Goal: Check status: Check status

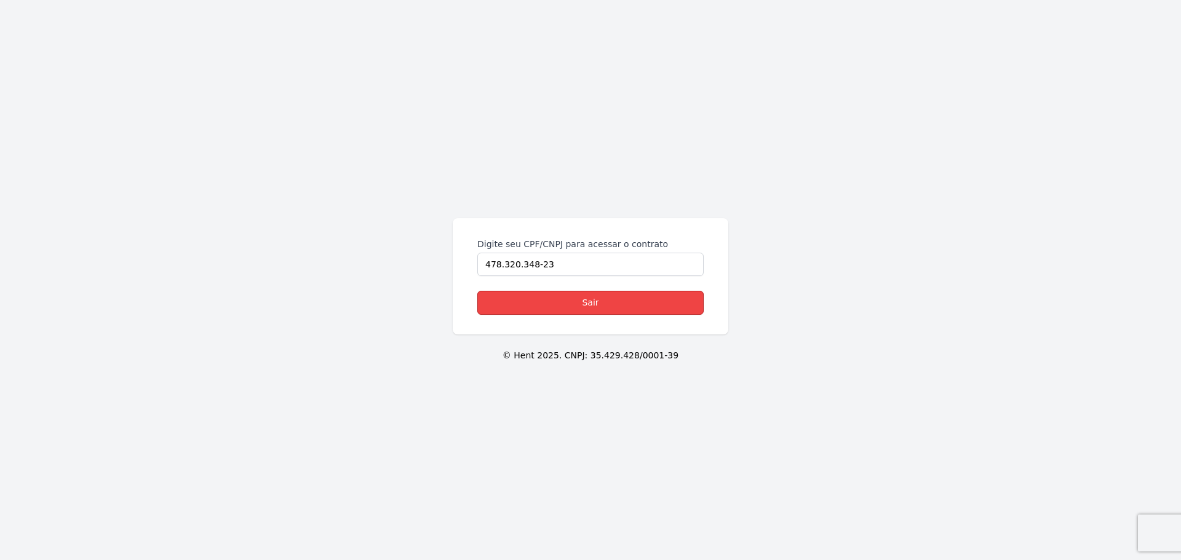
click at [600, 298] on link "Sair" at bounding box center [590, 303] width 226 height 24
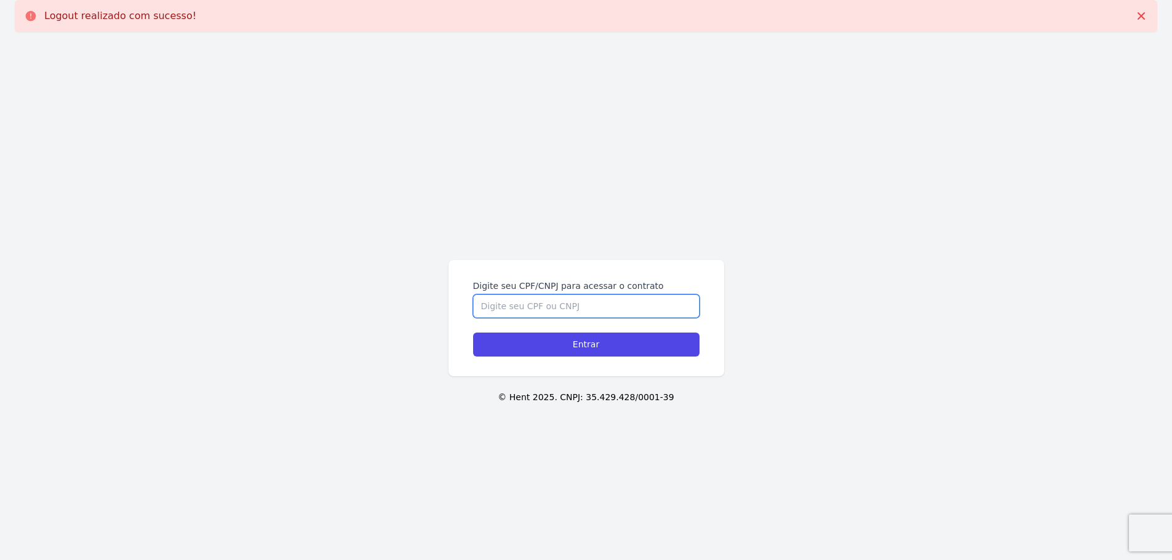
click at [581, 300] on input "Digite seu CPF/CNPJ para acessar o contrato" at bounding box center [586, 306] width 226 height 23
type input "47832034823"
click at [473, 333] on input "Entrar" at bounding box center [586, 345] width 226 height 24
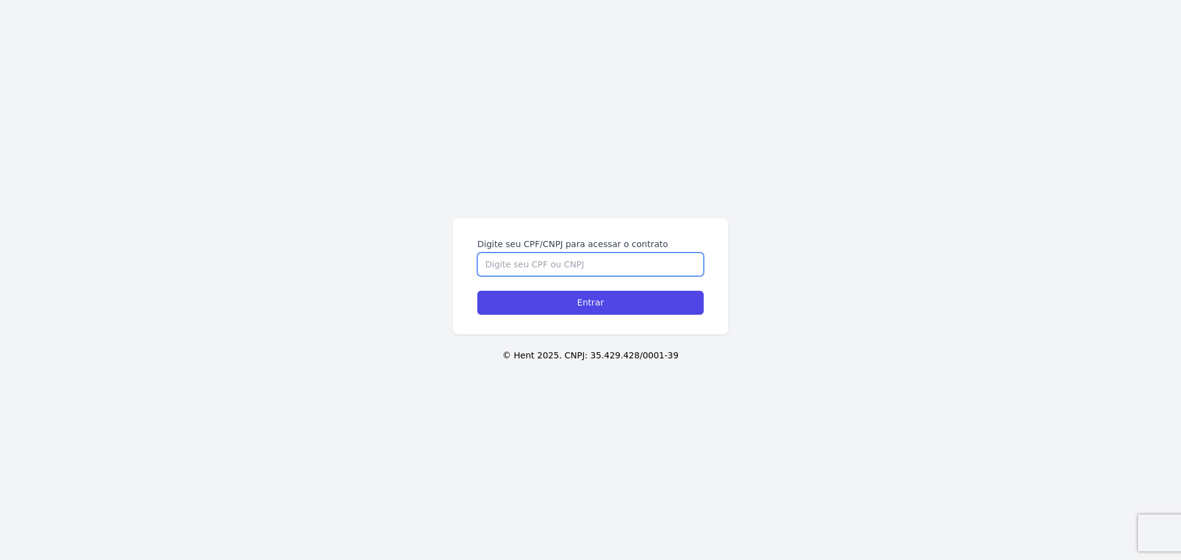
click at [510, 266] on input "Digite seu CPF/CNPJ para acessar o contrato" at bounding box center [590, 264] width 226 height 23
type input "47832034823"
click at [477, 291] on input "Entrar" at bounding box center [590, 303] width 226 height 24
click at [610, 272] on input "Digite seu CPF/CNPJ para acessar o contrato" at bounding box center [590, 264] width 226 height 23
type input "47832034823"
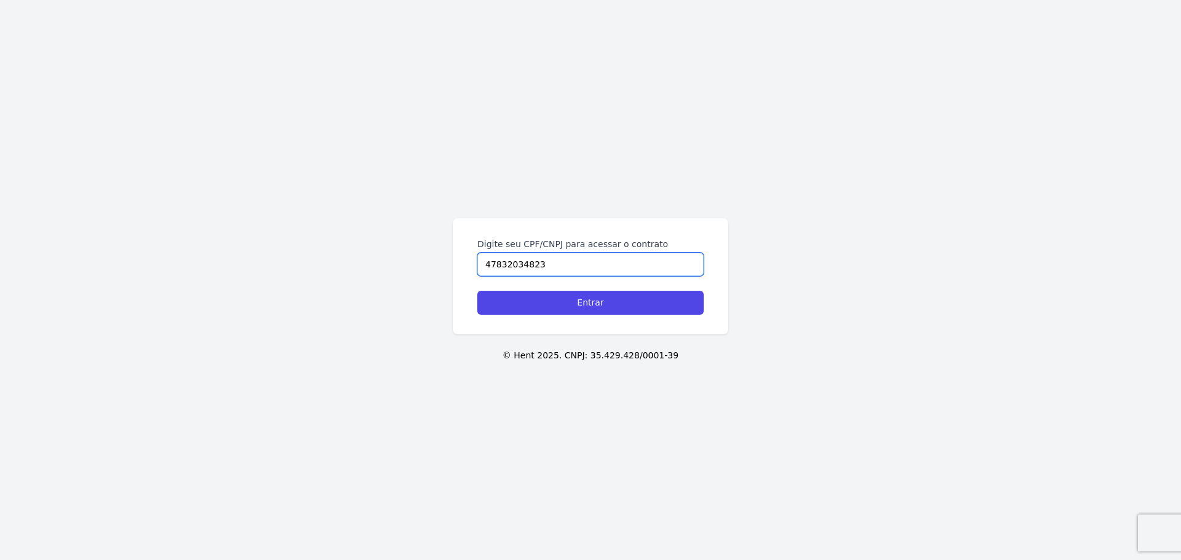
click at [477, 291] on input "Entrar" at bounding box center [590, 303] width 226 height 24
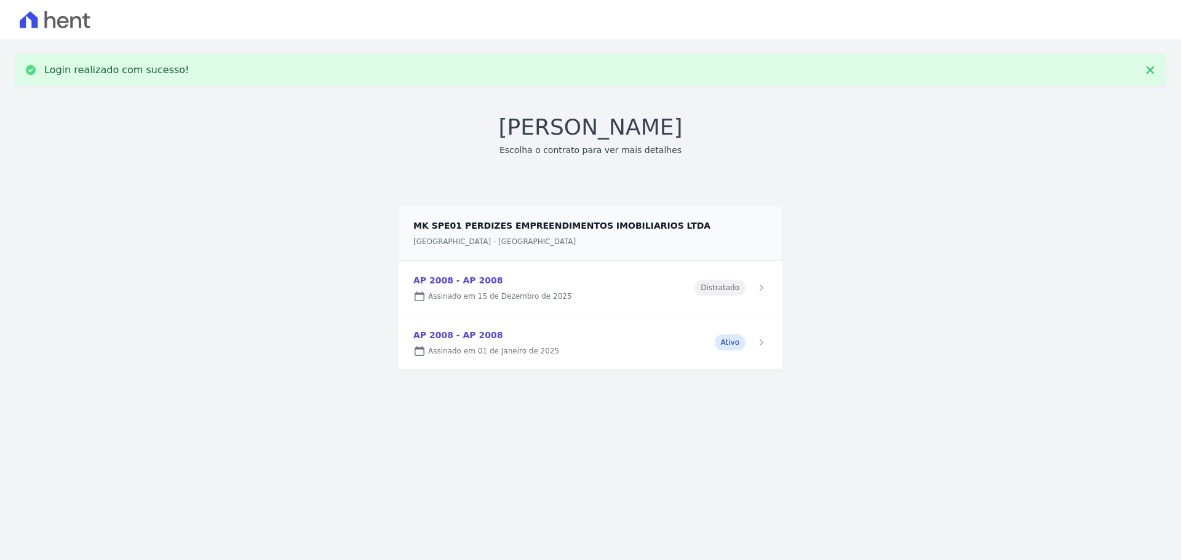
click at [626, 337] on link at bounding box center [591, 343] width 384 height 54
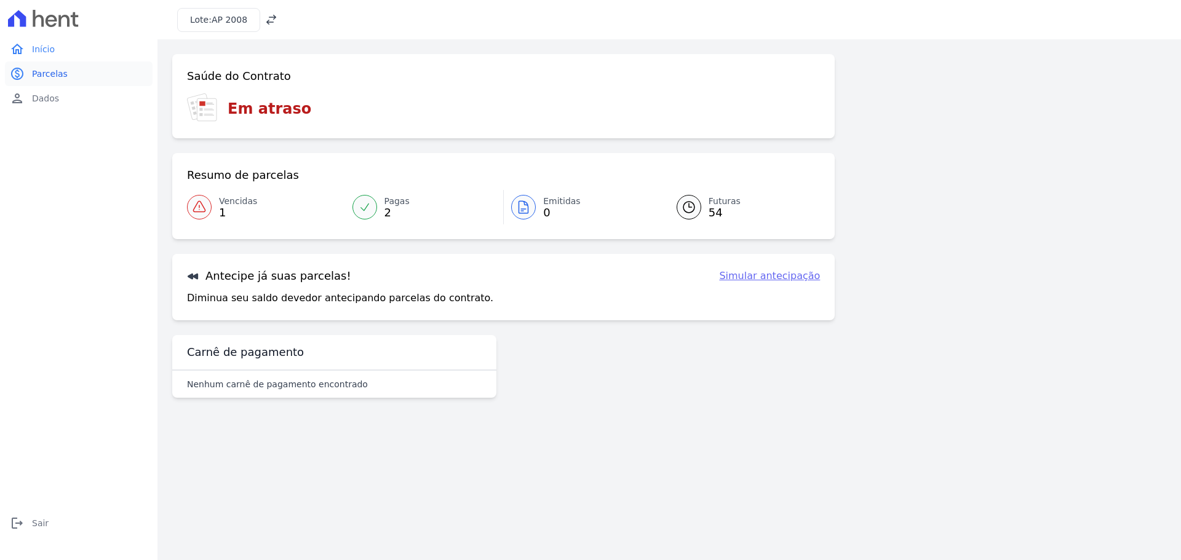
click at [62, 77] on span "Parcelas" at bounding box center [50, 74] width 36 height 12
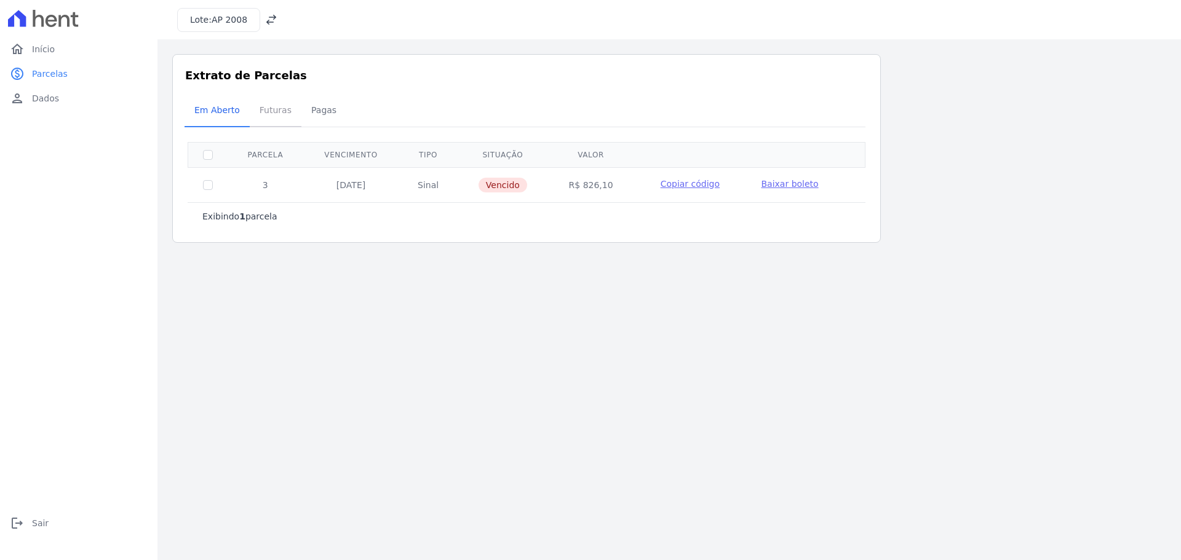
click at [277, 111] on span "Futuras" at bounding box center [275, 110] width 47 height 25
